Goal: Find specific page/section: Find specific page/section

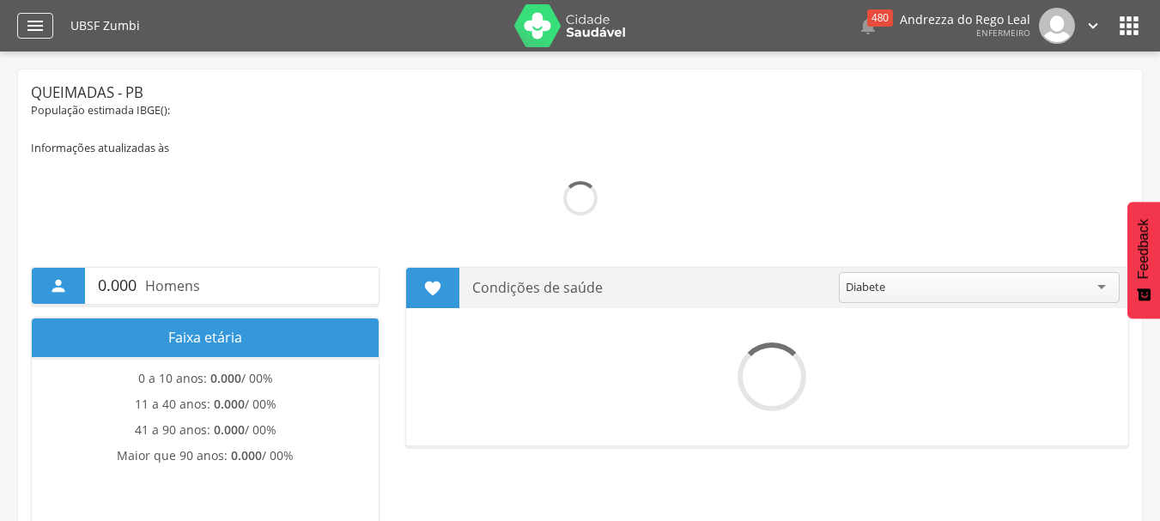
click at [32, 24] on icon "" at bounding box center [35, 25] width 21 height 21
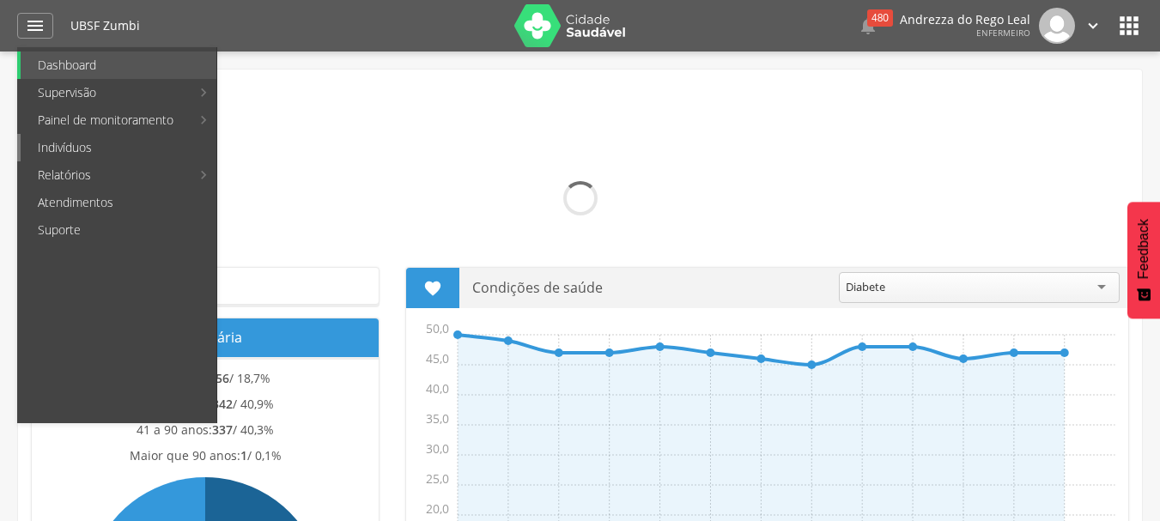
click at [64, 148] on link "Indivíduos" at bounding box center [119, 147] width 196 height 27
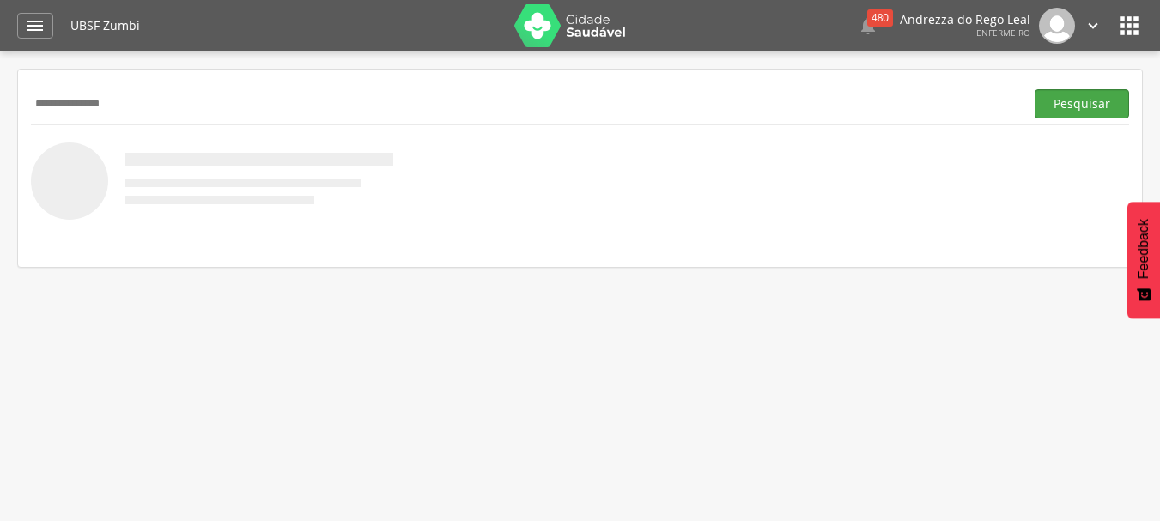
type input "**********"
click at [1072, 98] on button "Pesquisar" at bounding box center [1082, 103] width 94 height 29
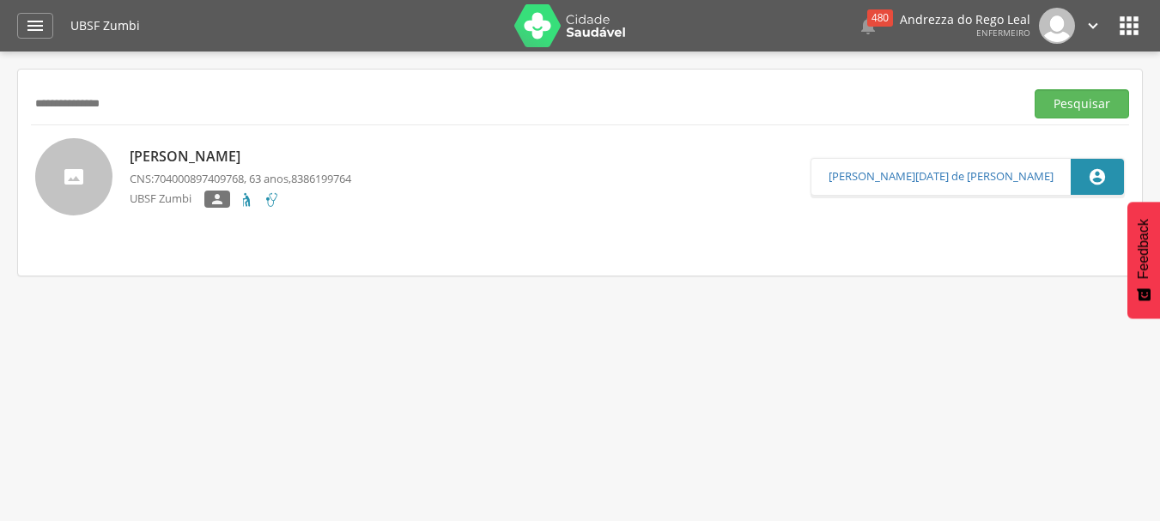
click at [203, 182] on span "704000897409768" at bounding box center [199, 178] width 90 height 15
type input "**********"
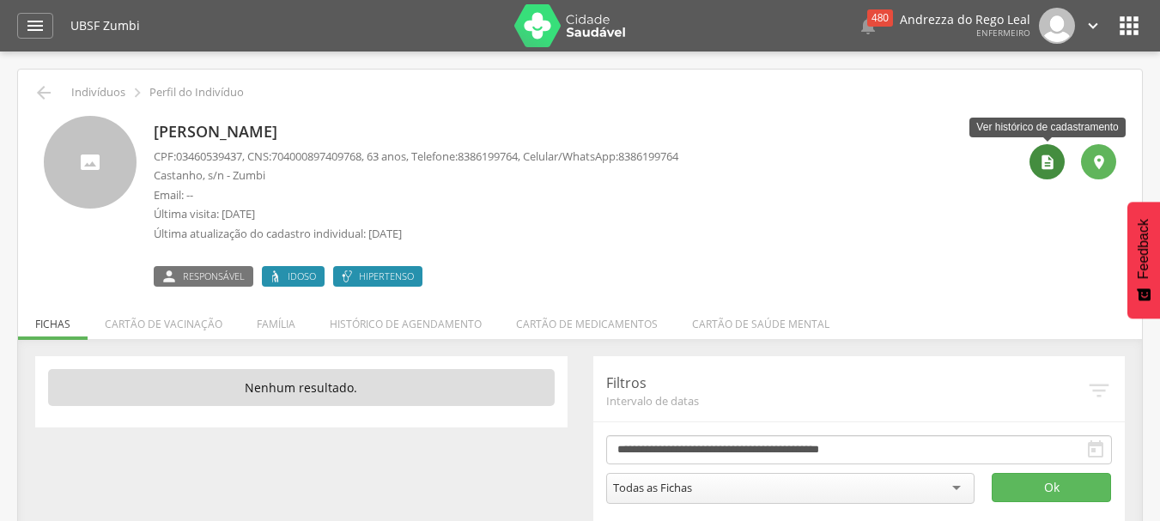
click at [1041, 163] on icon "" at bounding box center [1047, 162] width 17 height 17
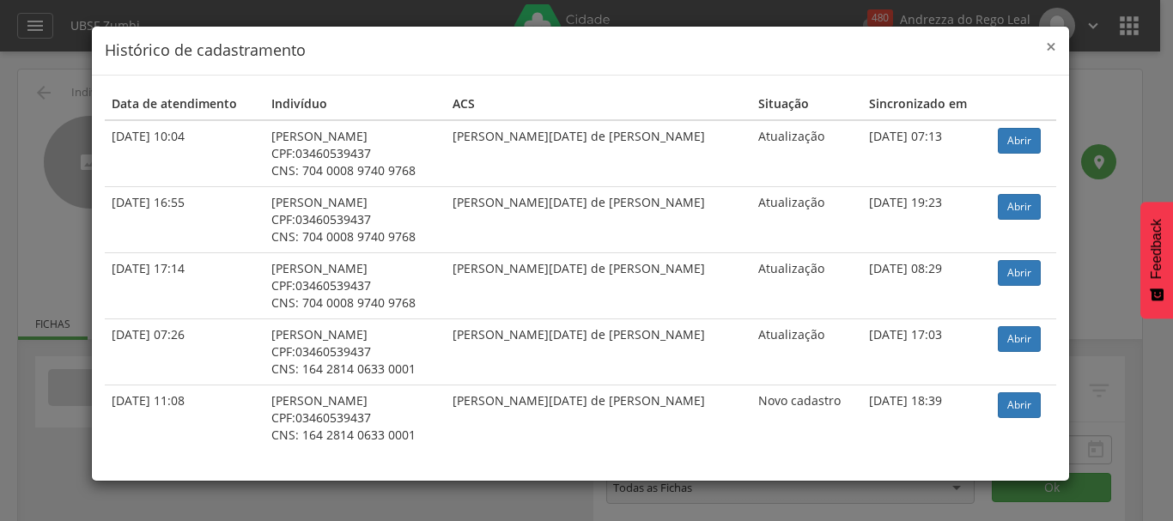
click at [1049, 46] on span "×" at bounding box center [1051, 46] width 10 height 24
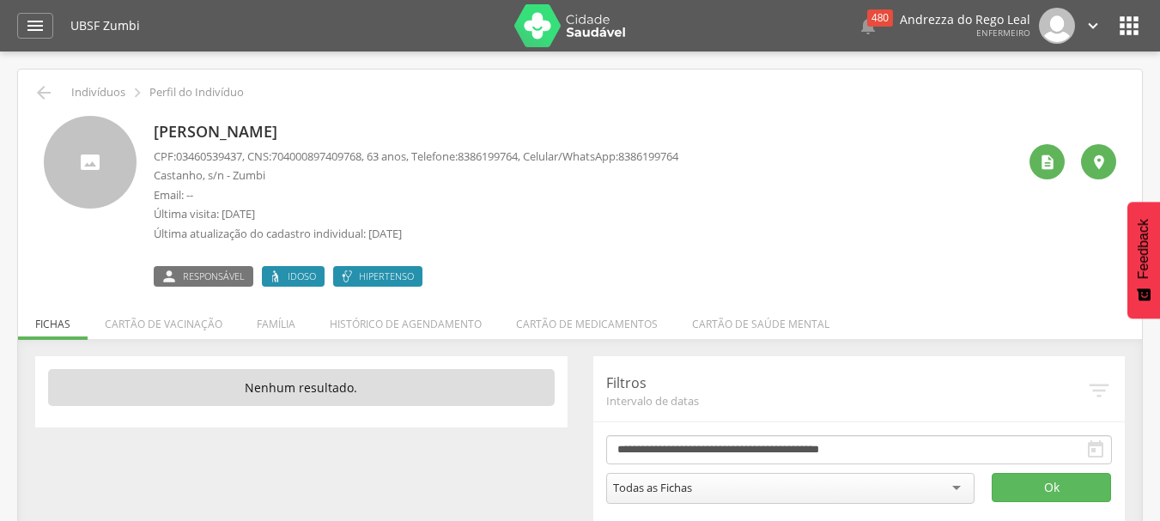
scroll to position [52, 0]
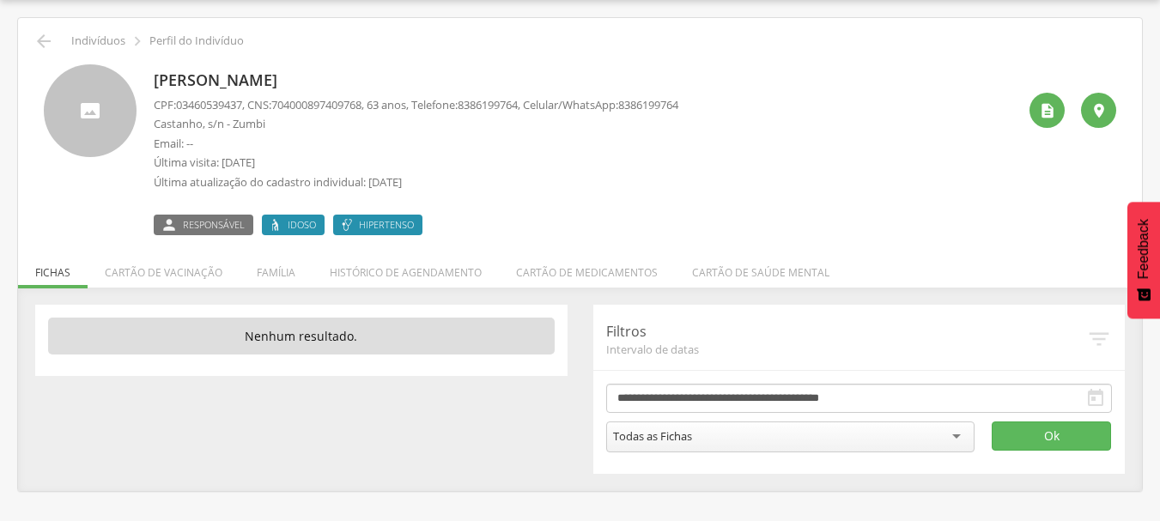
click at [209, 223] on span "Responsável" at bounding box center [214, 225] width 62 height 14
click at [284, 276] on li "Família" at bounding box center [276, 268] width 73 height 40
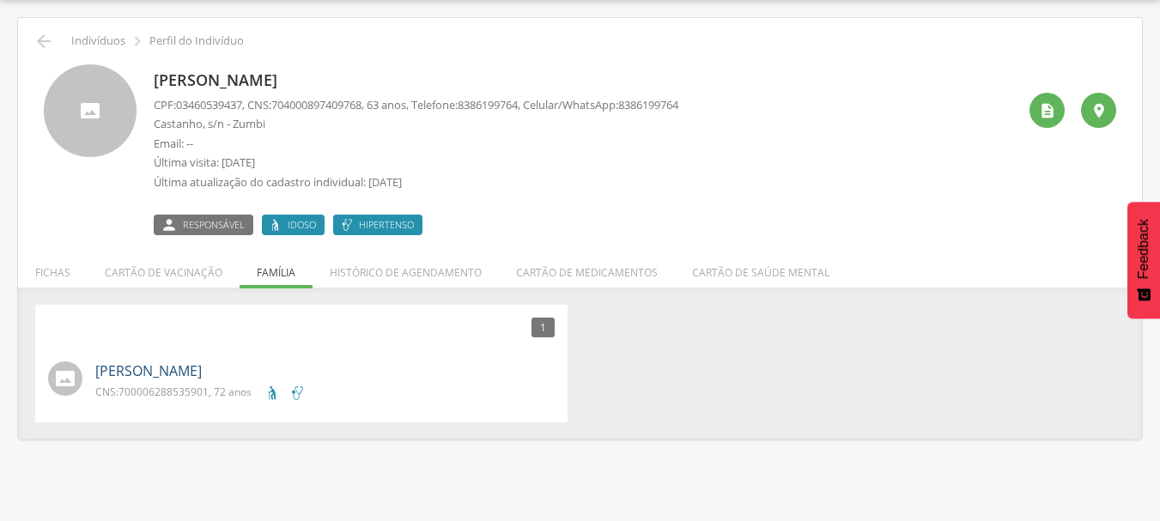
click at [202, 372] on link "[PERSON_NAME]" at bounding box center [148, 371] width 106 height 20
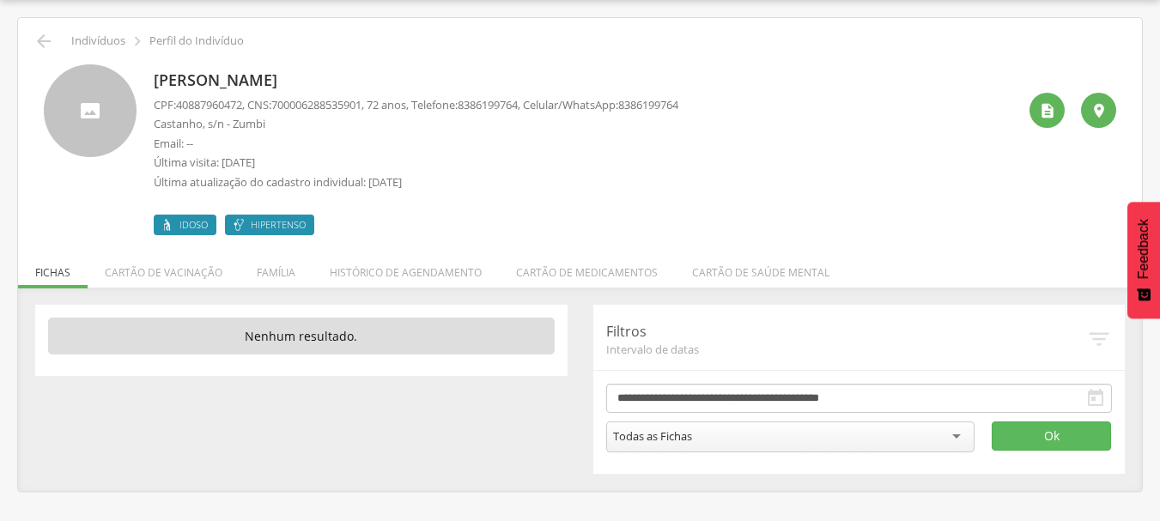
click at [629, 277] on li "Cartão de medicamentos" at bounding box center [587, 268] width 176 height 40
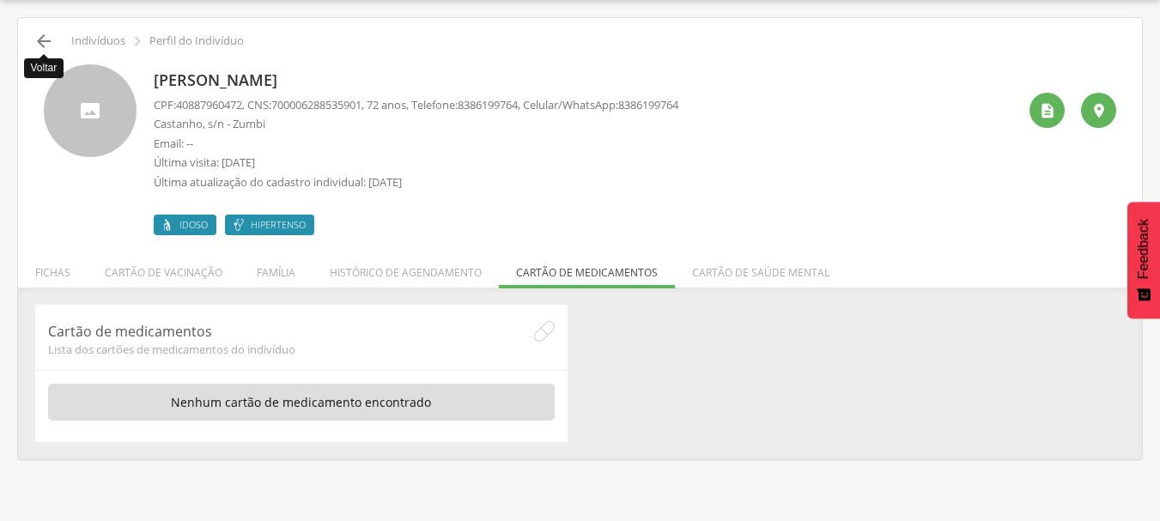
click at [34, 38] on icon "" at bounding box center [43, 41] width 21 height 21
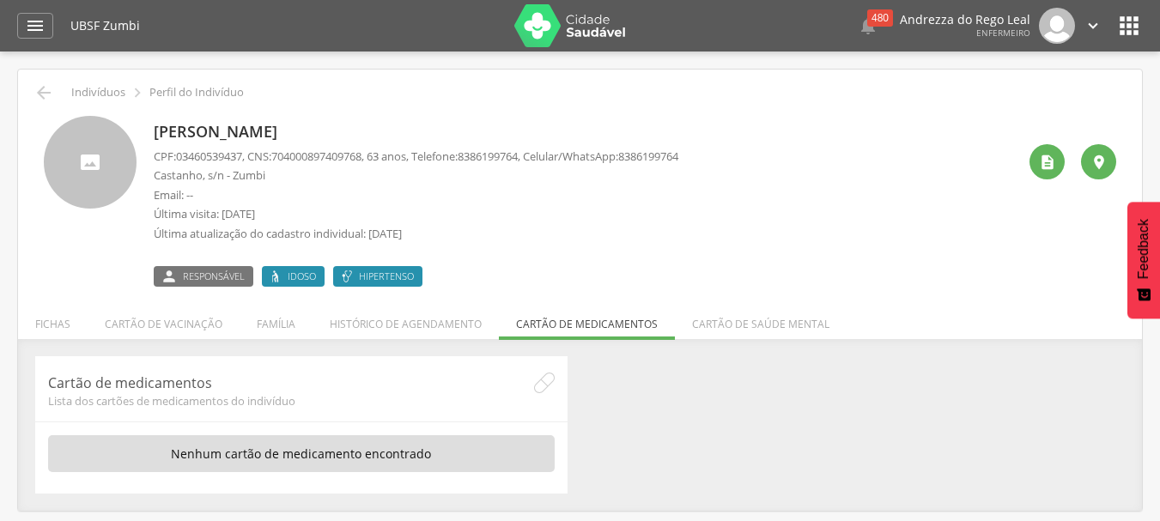
click at [1091, 25] on icon "" at bounding box center [1093, 25] width 19 height 19
click at [984, 96] on link "Sair" at bounding box center [1034, 98] width 136 height 21
